Goal: Transaction & Acquisition: Purchase product/service

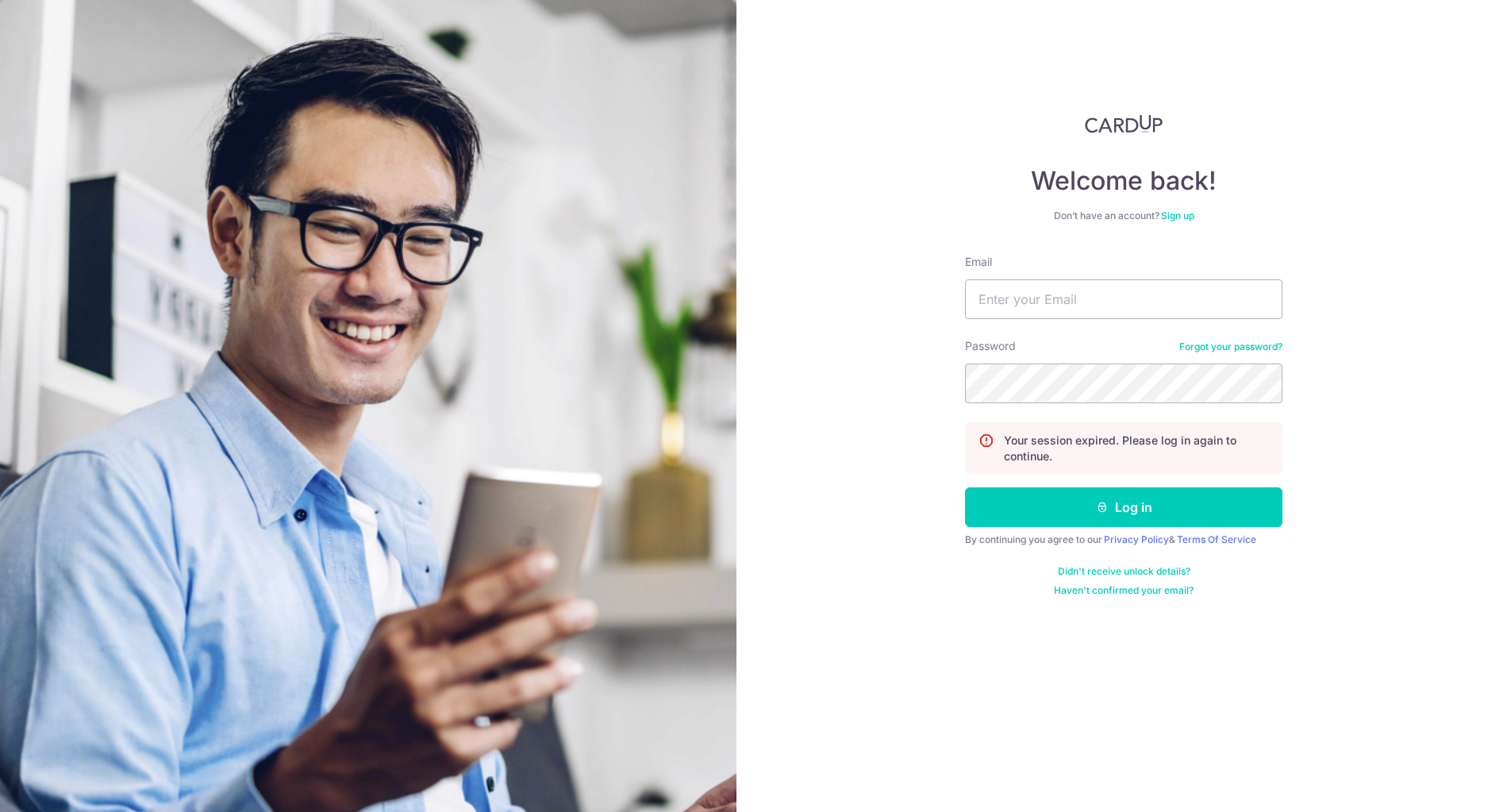
click at [0, 811] on nordpass-portal at bounding box center [0, 812] width 0 height 0
type input "luke-ng@live.com"
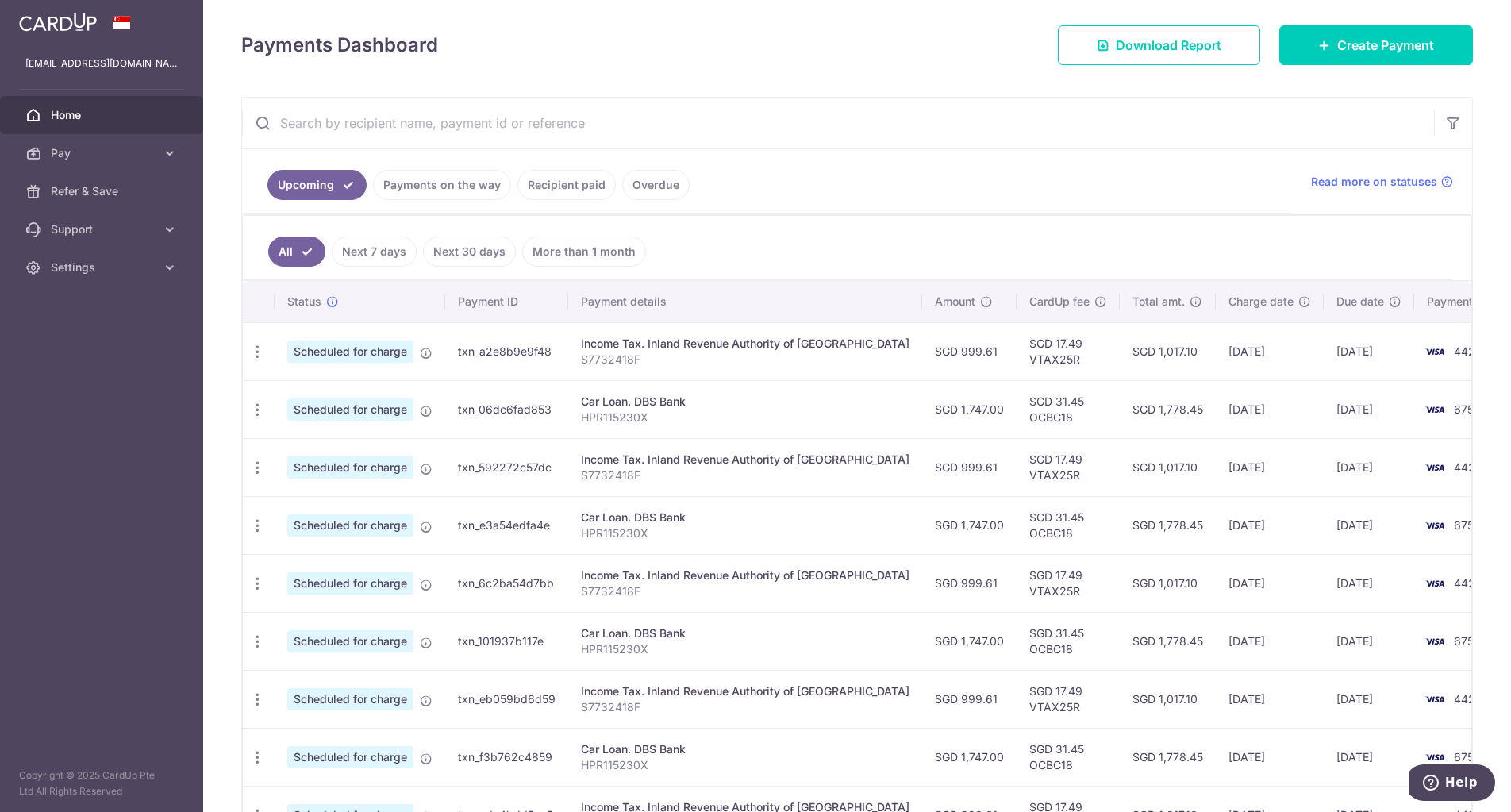
scroll to position [99, 0]
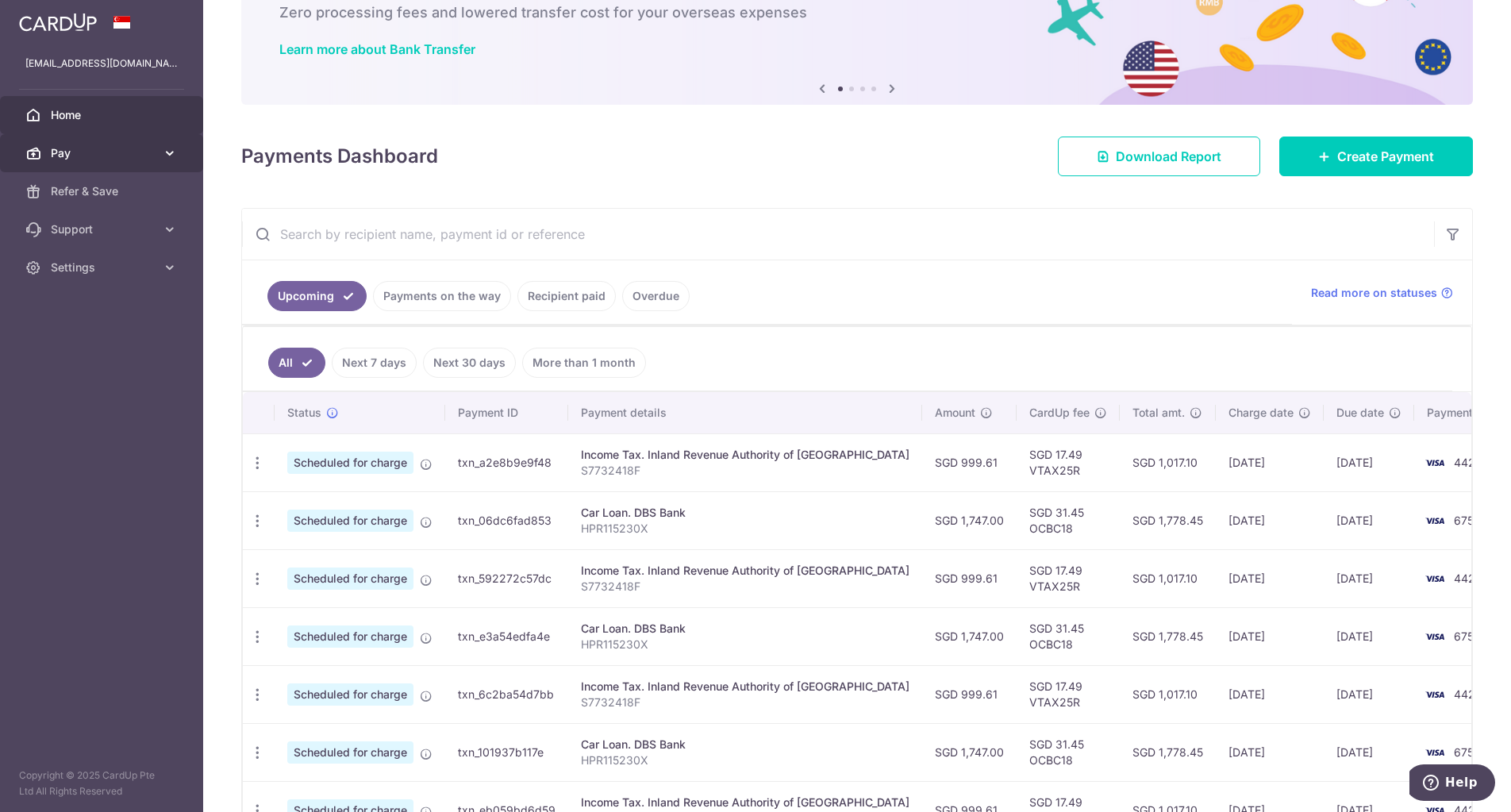
click at [122, 152] on span "Pay" at bounding box center [103, 153] width 105 height 16
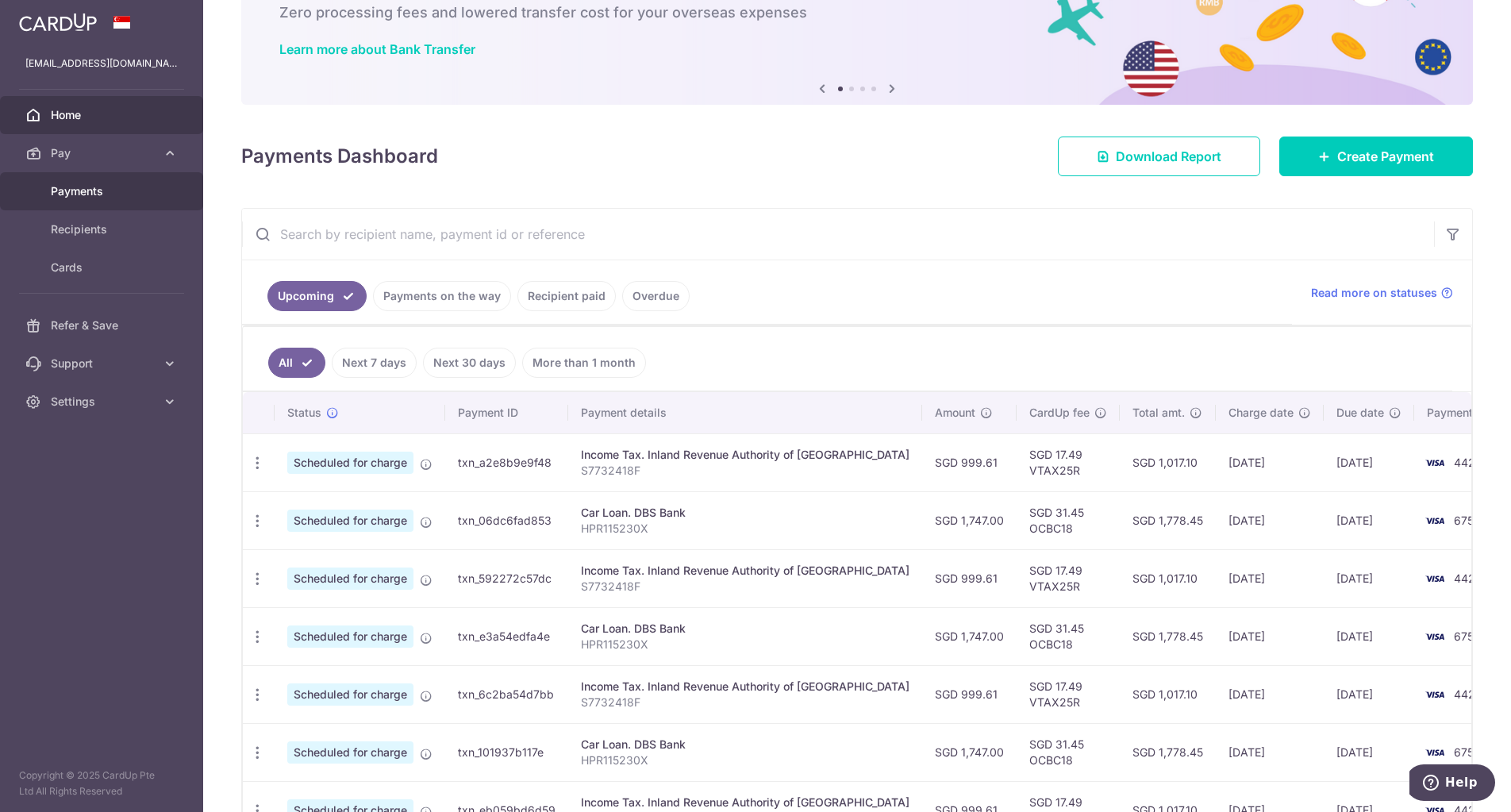
click at [92, 203] on link "Payments" at bounding box center [101, 191] width 203 height 38
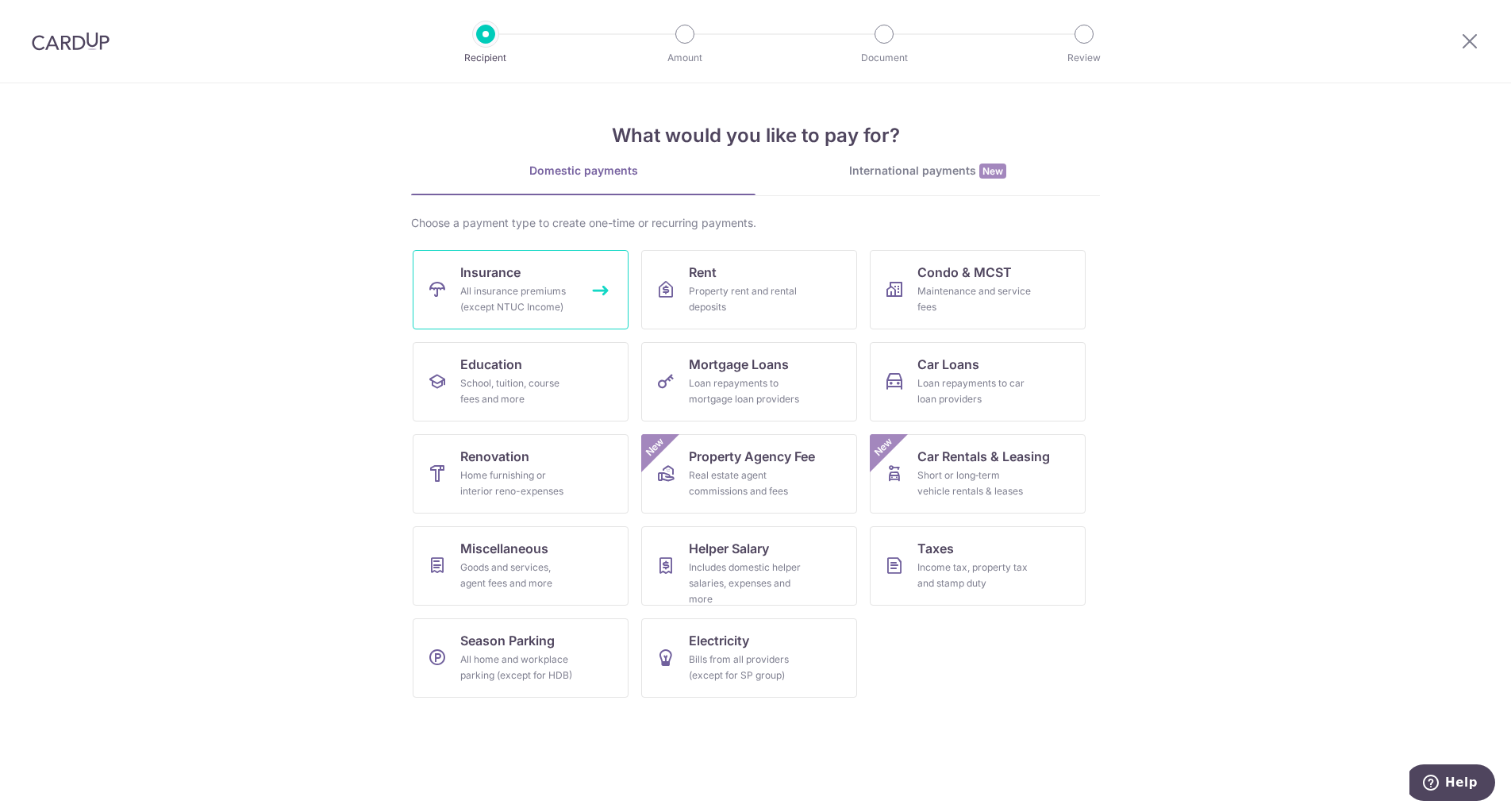
click at [558, 289] on div "All insurance premiums (except NTUC Income)" at bounding box center [518, 299] width 114 height 31
